Goal: Navigation & Orientation: Understand site structure

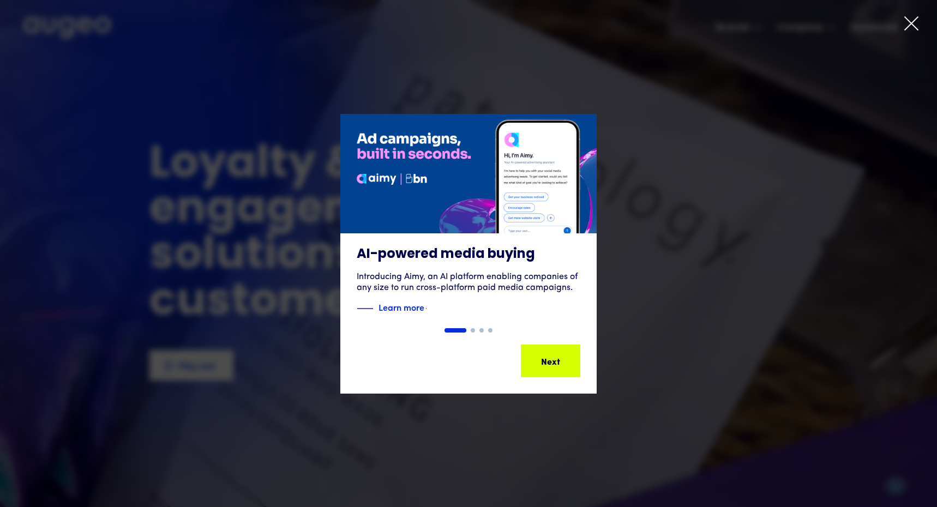
click at [910, 25] on icon at bounding box center [911, 23] width 16 height 16
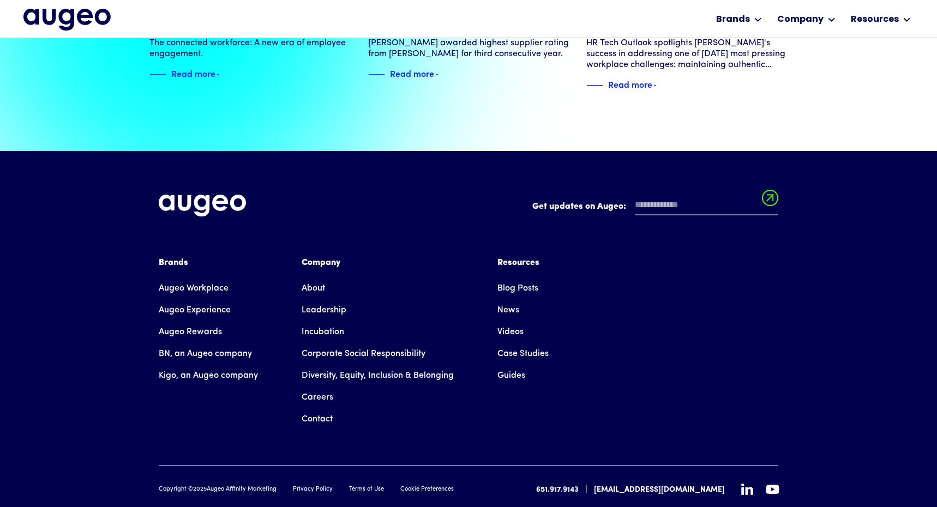
scroll to position [2484, 0]
click at [308, 278] on link "About" at bounding box center [313, 289] width 23 height 22
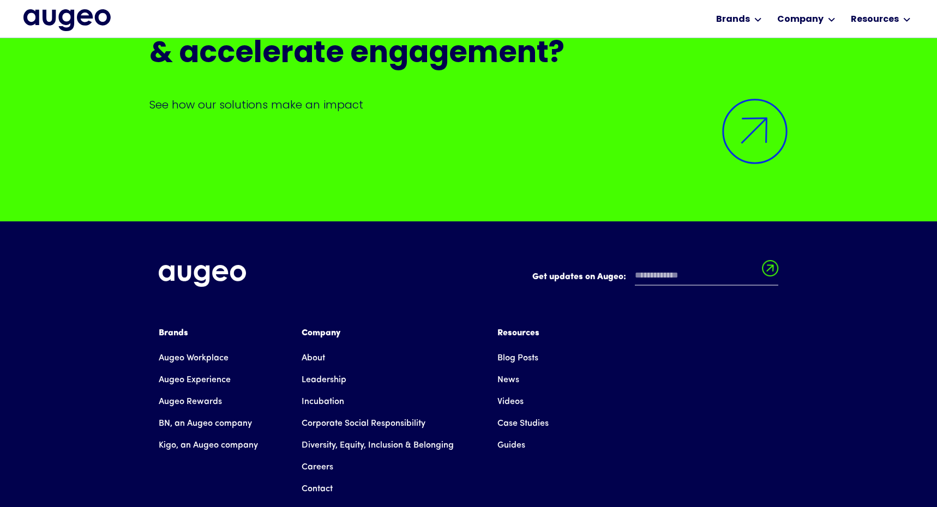
scroll to position [9076, 0]
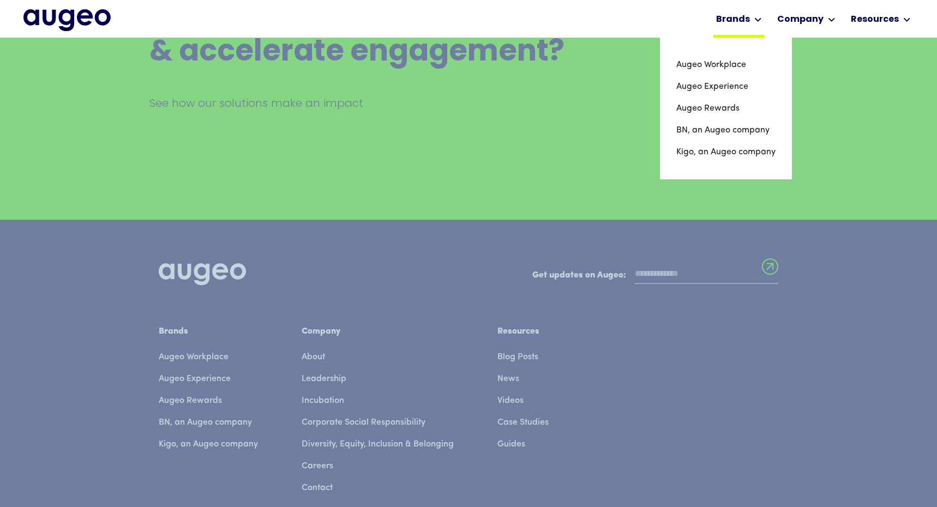
click at [750, 16] on div "Brands" at bounding box center [733, 19] width 34 height 13
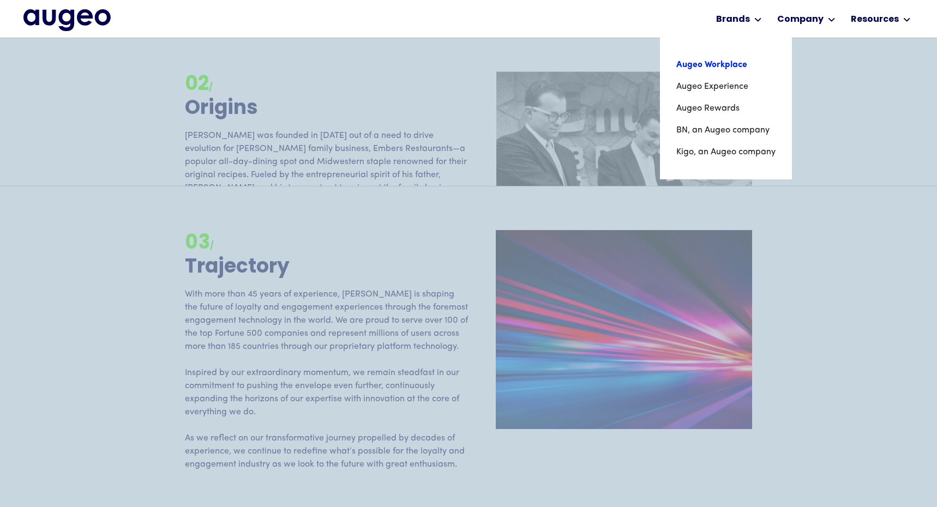
scroll to position [1599, 0]
click at [727, 64] on link "Augeo Workplace" at bounding box center [725, 65] width 99 height 22
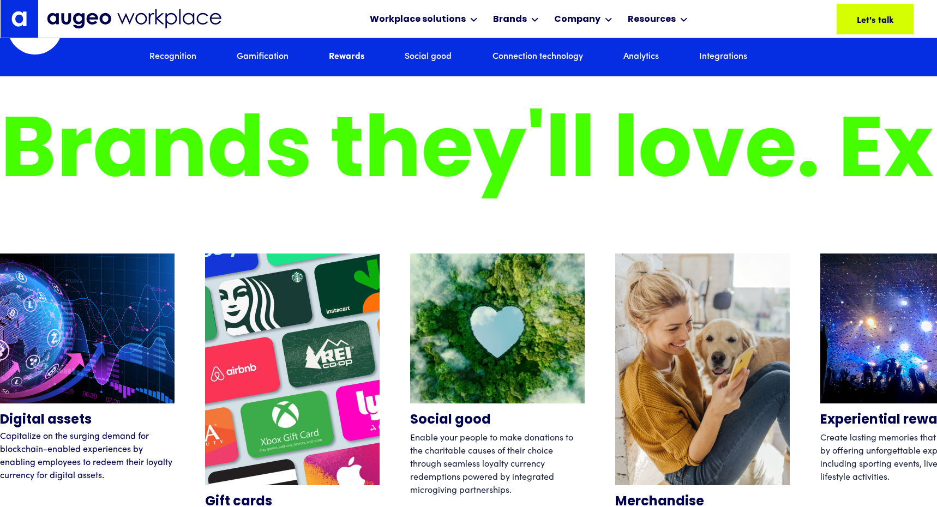
scroll to position [3360, 0]
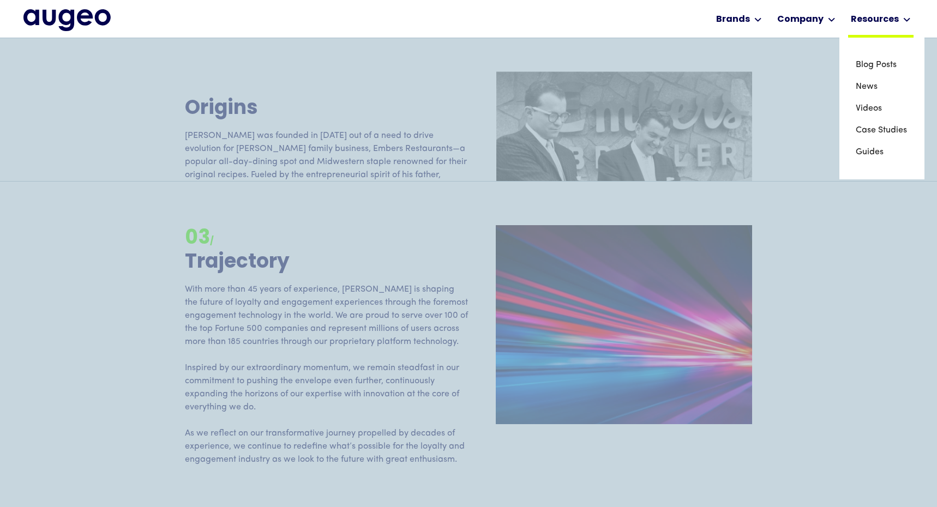
scroll to position [1604, 0]
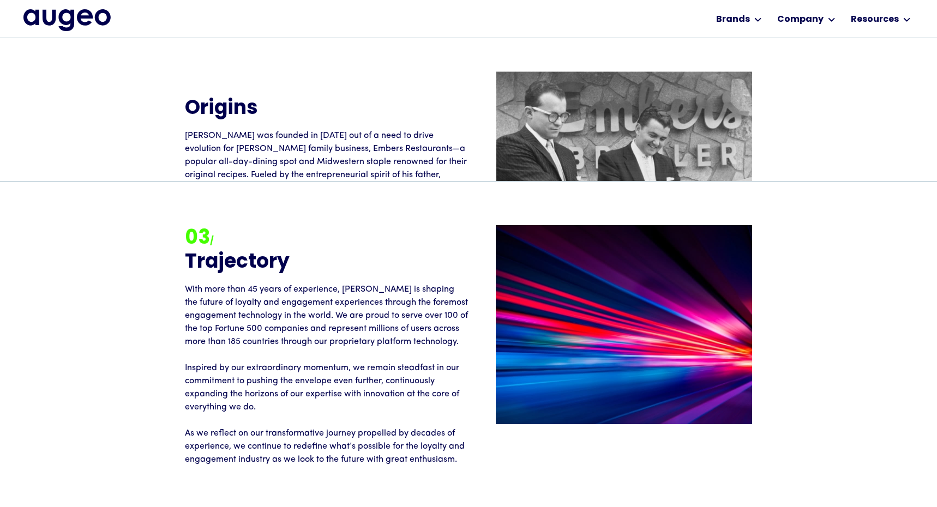
click at [89, 23] on img "home" at bounding box center [66, 20] width 87 height 22
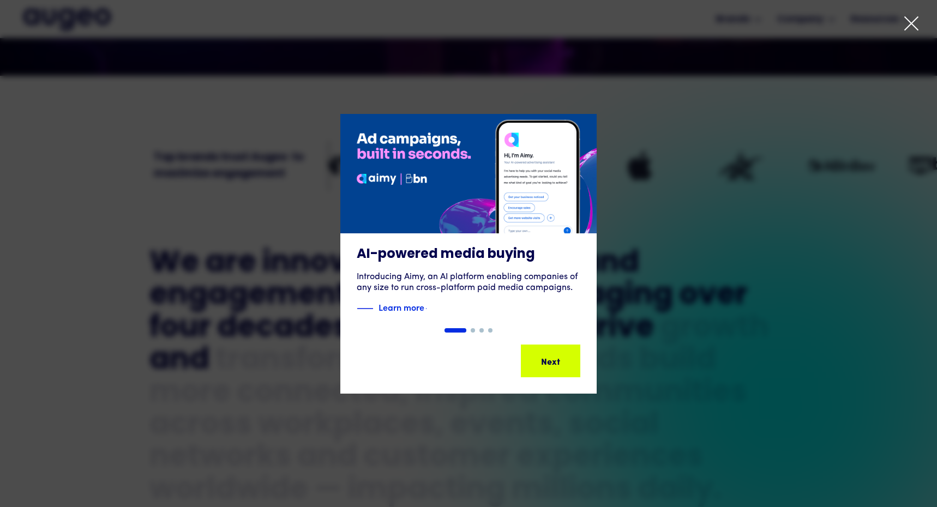
scroll to position [398, 0]
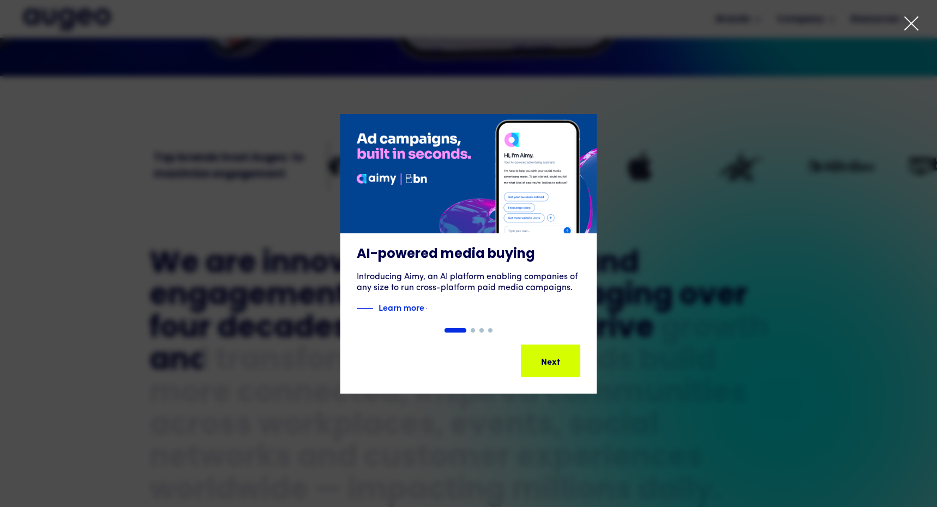
click at [713, 239] on div "1 of 4" at bounding box center [468, 254] width 937 height 280
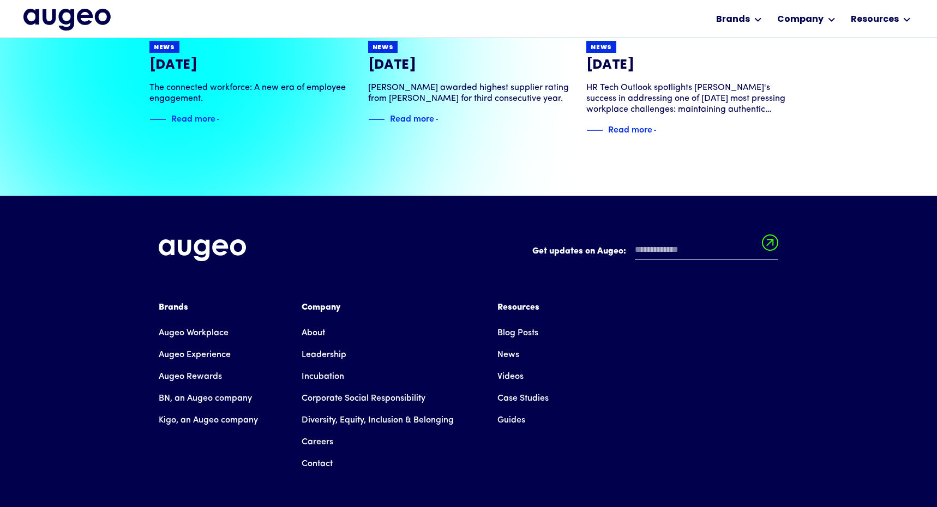
scroll to position [2440, 0]
click at [533, 387] on link "Case Studies" at bounding box center [522, 398] width 51 height 22
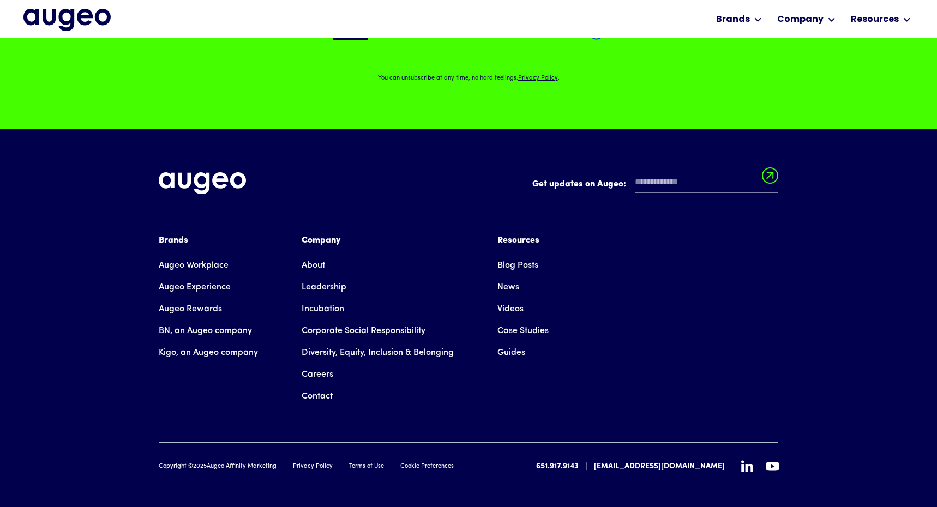
scroll to position [1244, 0]
click at [383, 355] on link "Diversity, Equity, Inclusion & Belonging" at bounding box center [378, 353] width 152 height 22
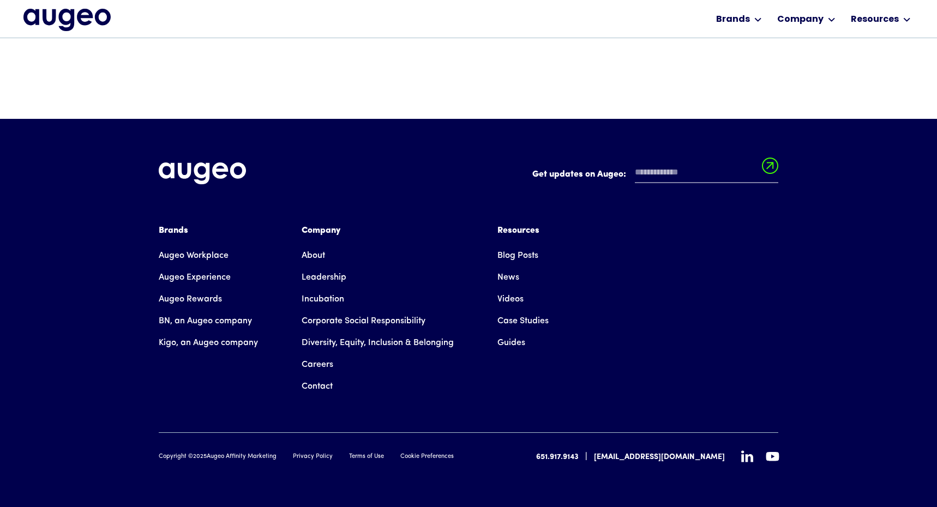
scroll to position [2720, 0]
click at [324, 360] on link "Careers" at bounding box center [318, 365] width 32 height 22
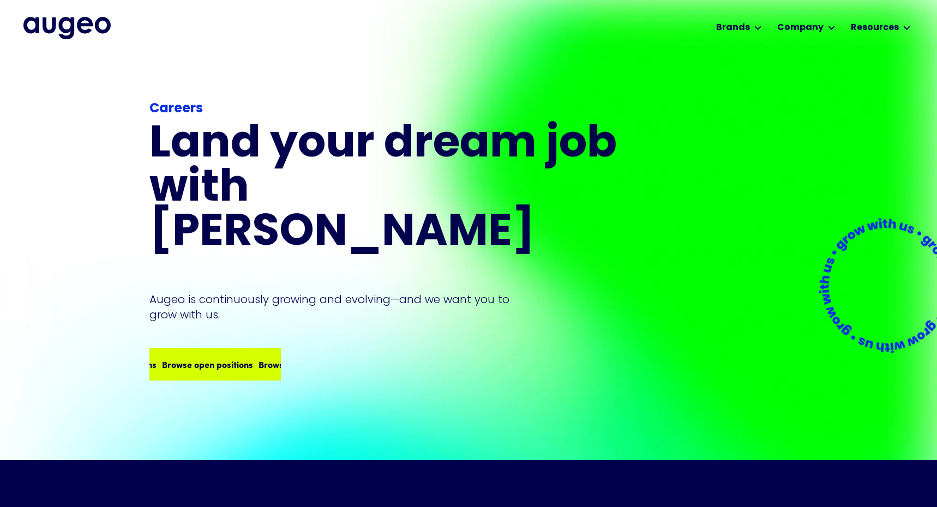
click at [243, 349] on div "Browse open positions Browse open positions Browse open positions Browse open p…" at bounding box center [214, 364] width 129 height 31
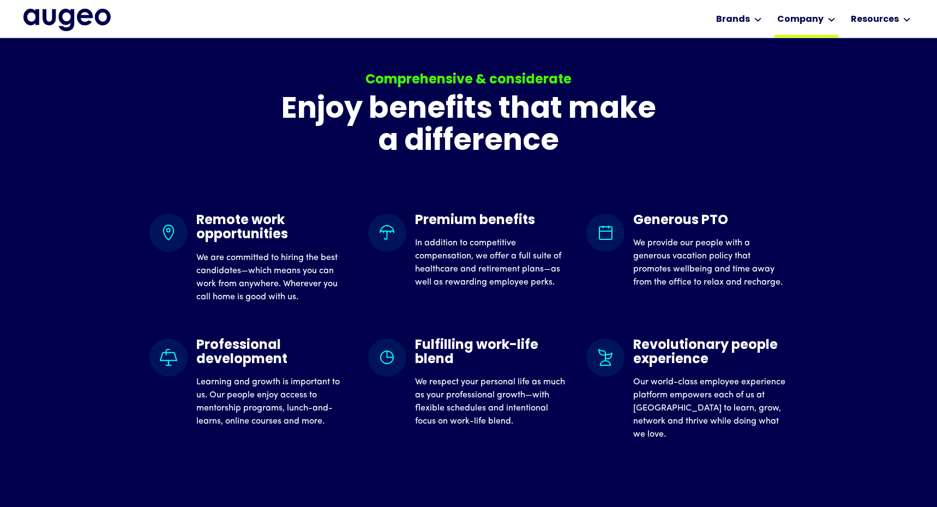
scroll to position [916, 0]
